Goal: Information Seeking & Learning: Learn about a topic

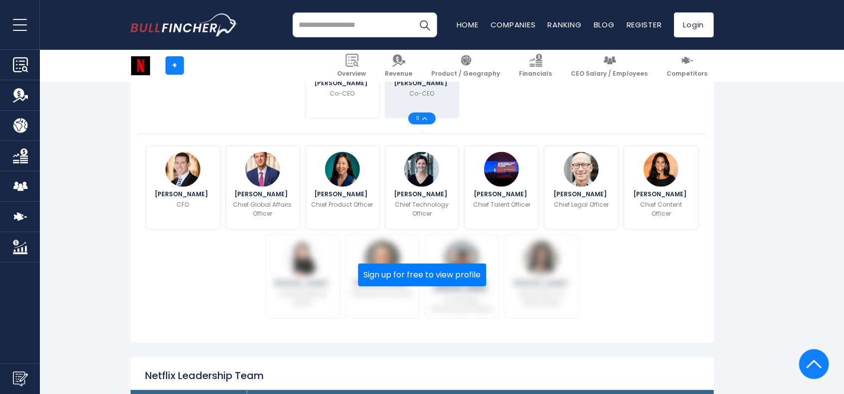
drag, startPoint x: 850, startPoint y: 28, endPoint x: 843, endPoint y: 60, distance: 33.2
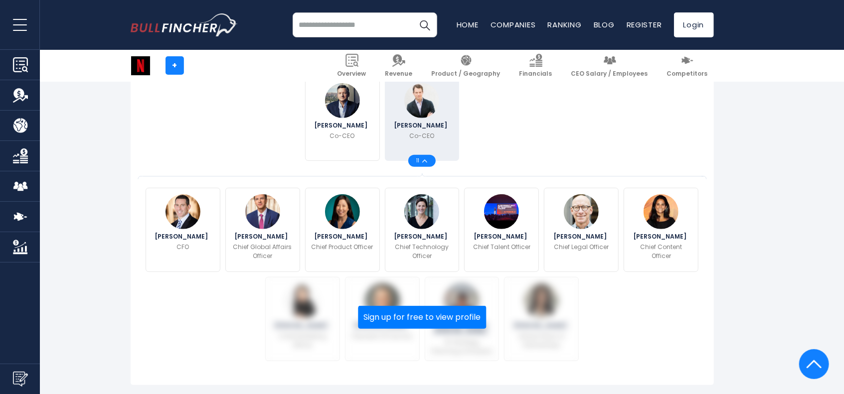
scroll to position [253, 0]
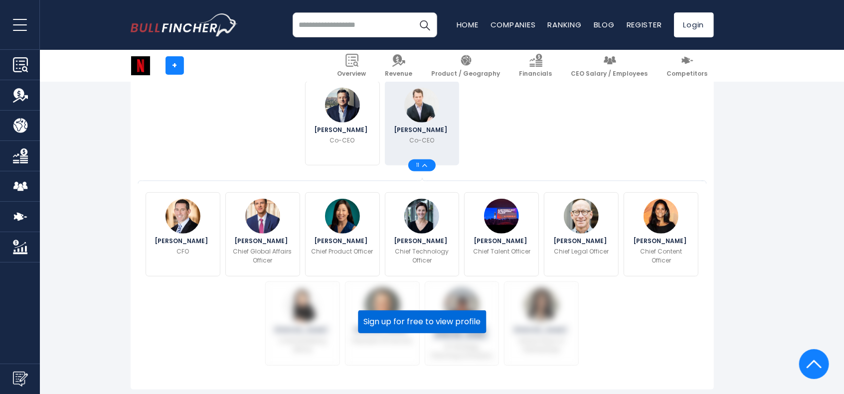
click at [412, 295] on button "Sign up for free to view profile" at bounding box center [422, 322] width 128 height 23
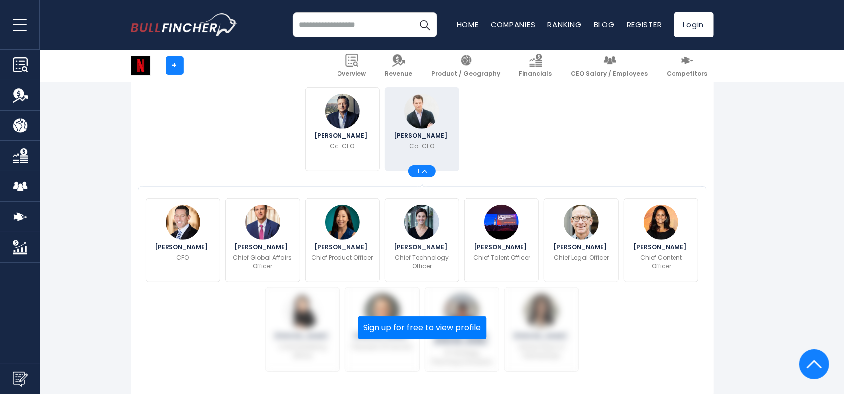
scroll to position [251, 0]
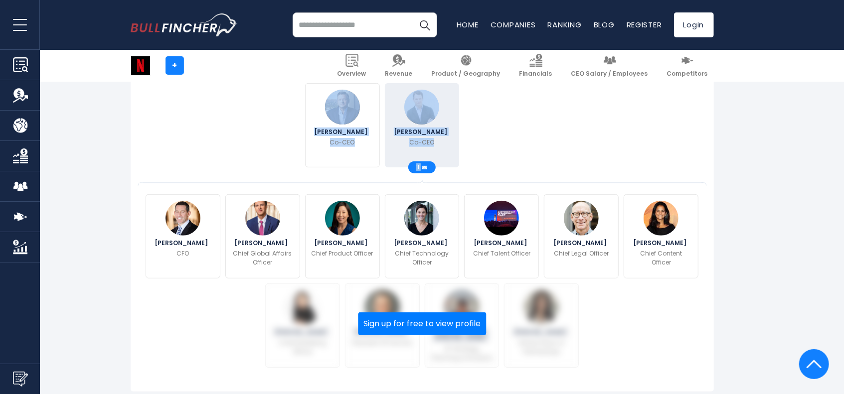
drag, startPoint x: 841, startPoint y: 54, endPoint x: 850, endPoint y: 56, distance: 9.7
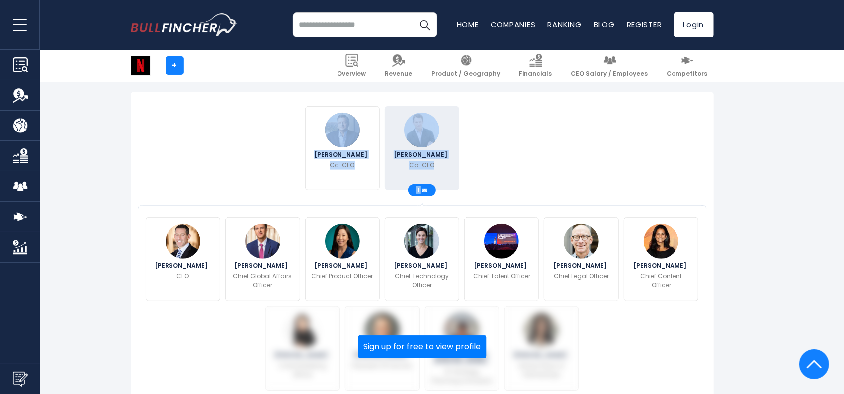
scroll to position [211, 0]
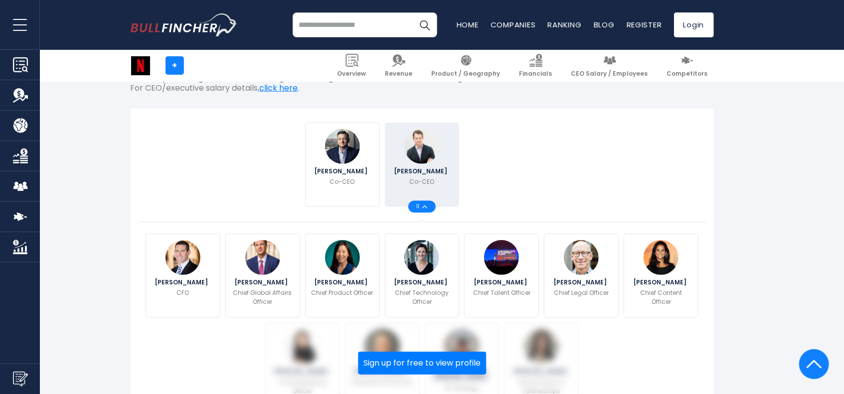
click at [425, 204] on div "11" at bounding box center [421, 207] width 27 height 12
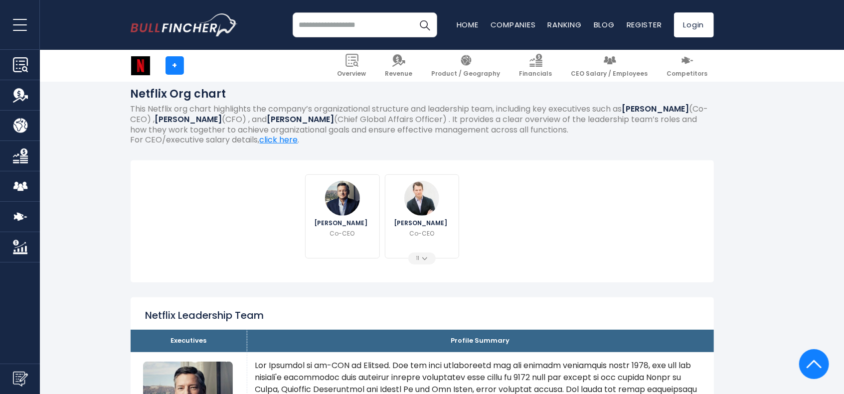
scroll to position [152, 0]
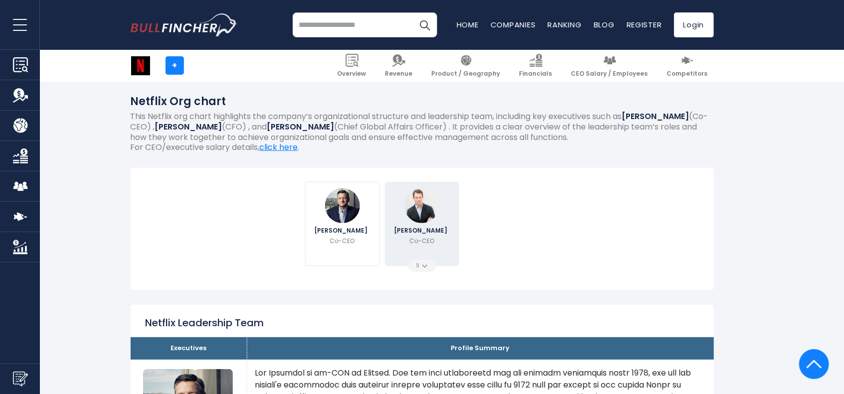
click at [419, 269] on div "11" at bounding box center [421, 266] width 27 height 12
